Goal: Register for event/course

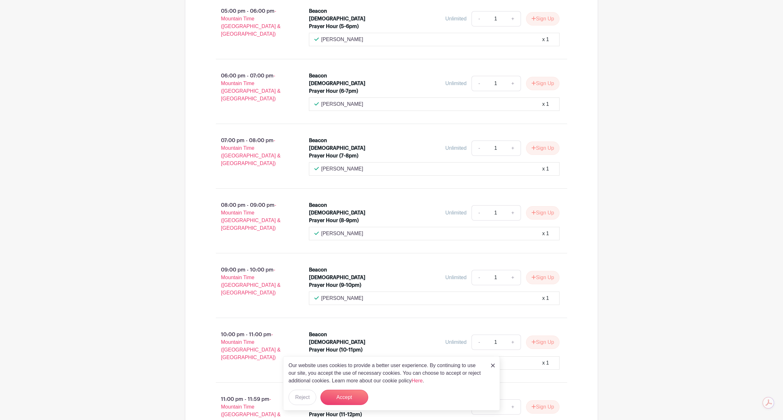
scroll to position [620, 0]
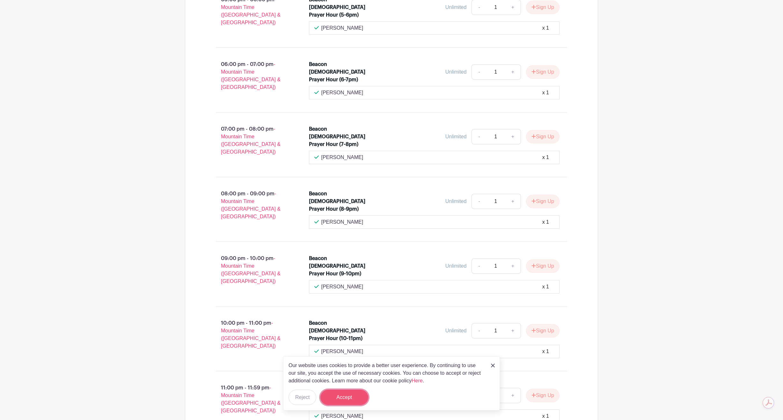
click at [354, 399] on button "Accept" at bounding box center [344, 397] width 48 height 15
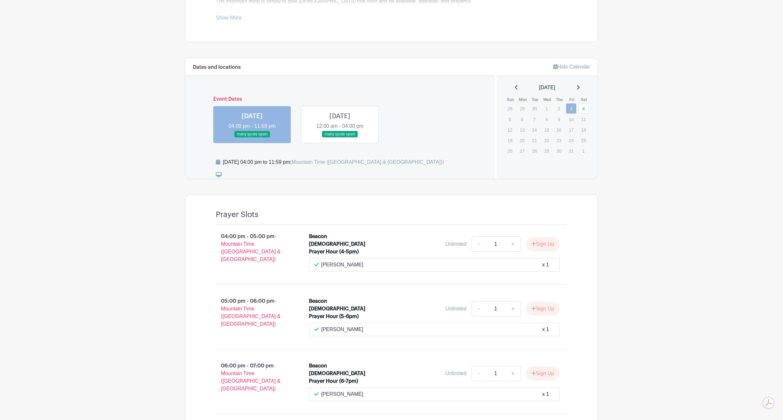
scroll to position [319, 0]
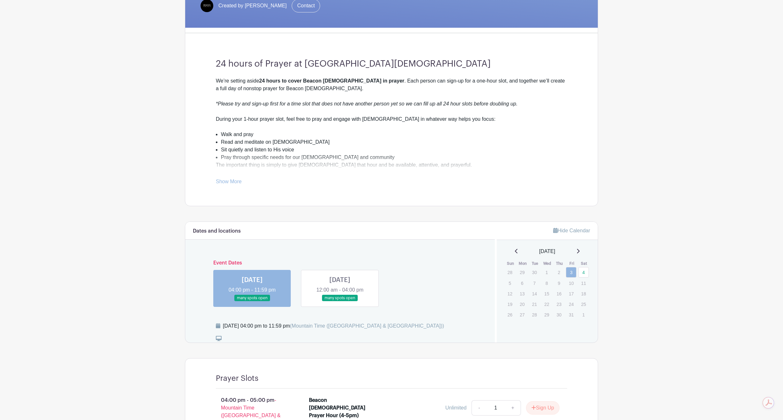
click at [340, 302] on link at bounding box center [340, 302] width 0 height 0
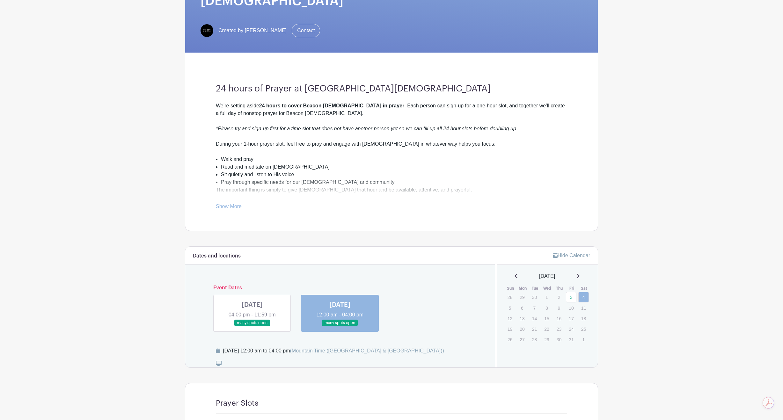
scroll to position [130, 0]
click at [229, 203] on link "Show More" at bounding box center [229, 207] width 26 height 8
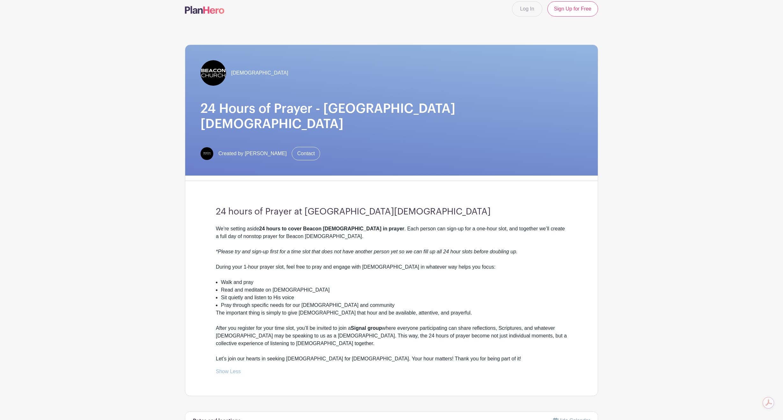
scroll to position [0, 0]
